Goal: Navigation & Orientation: Find specific page/section

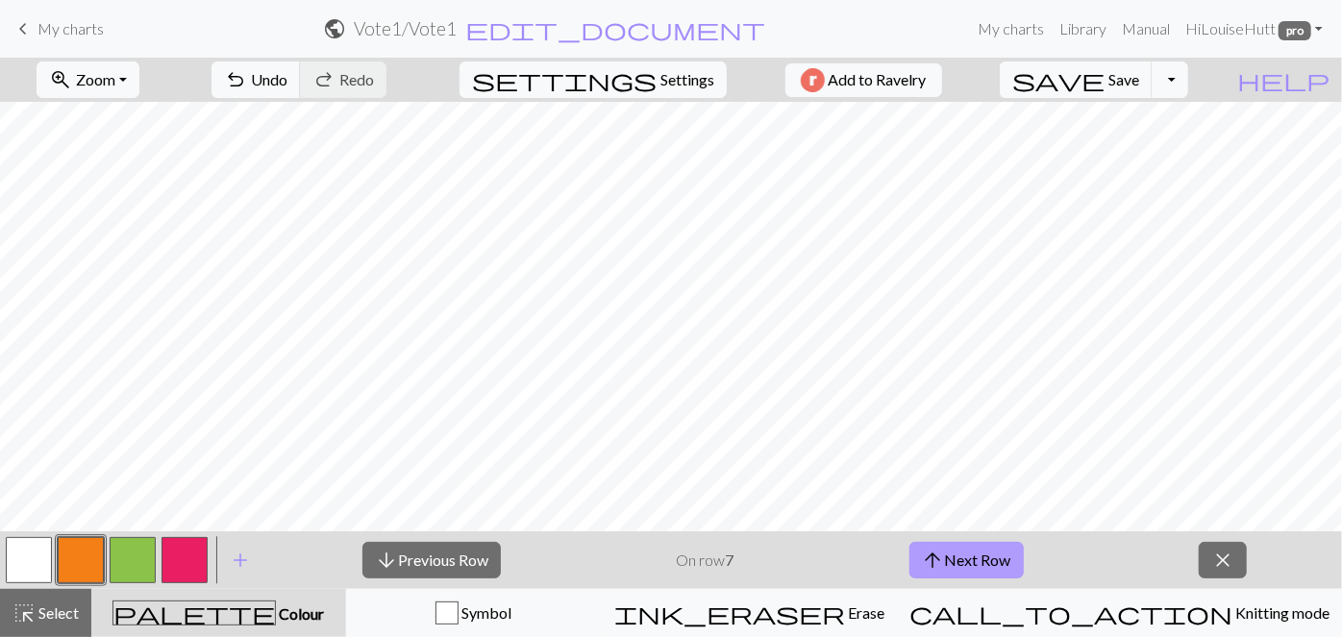
click at [980, 551] on button "arrow_upward Next Row" at bounding box center [967, 560] width 114 height 37
click at [967, 553] on button "arrow_upward Next Row" at bounding box center [969, 560] width 114 height 37
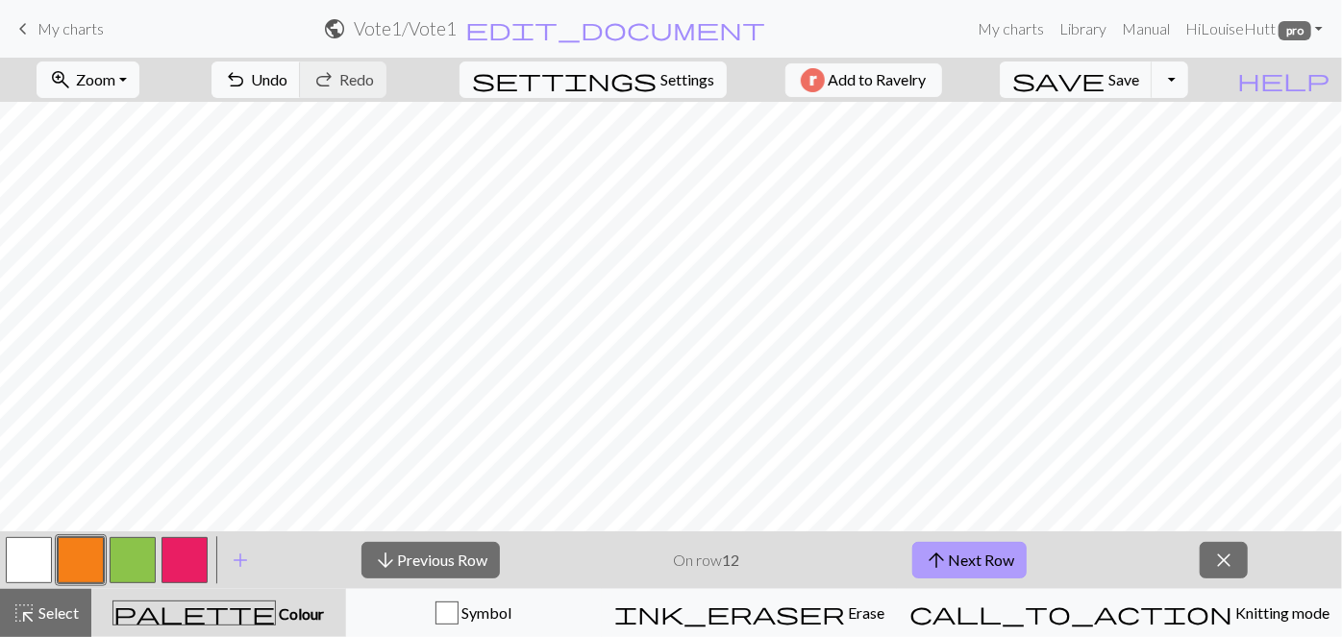
click at [967, 553] on button "arrow_upward Next Row" at bounding box center [969, 560] width 114 height 37
click at [951, 565] on button "arrow_upward Next Row" at bounding box center [969, 560] width 114 height 37
click at [947, 561] on span "arrow_upward" at bounding box center [936, 560] width 23 height 27
click at [985, 561] on button "arrow_upward Next Row" at bounding box center [969, 560] width 114 height 37
click at [956, 554] on button "arrow_upward Next Row" at bounding box center [969, 560] width 114 height 37
